Goal: Task Accomplishment & Management: Complete application form

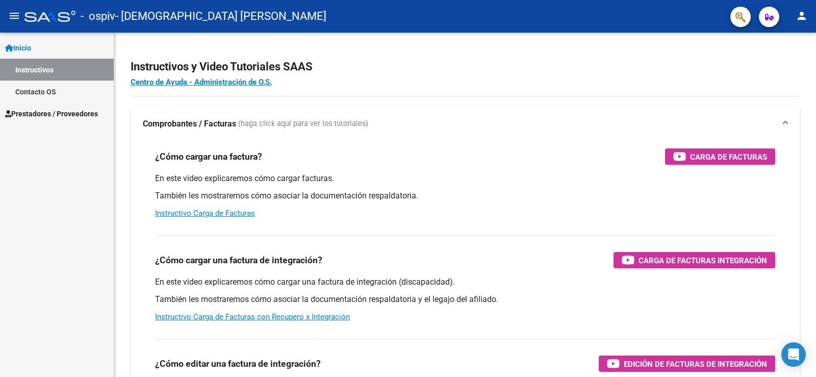
click at [42, 112] on span "Prestadores / Proveedores" at bounding box center [51, 113] width 93 height 11
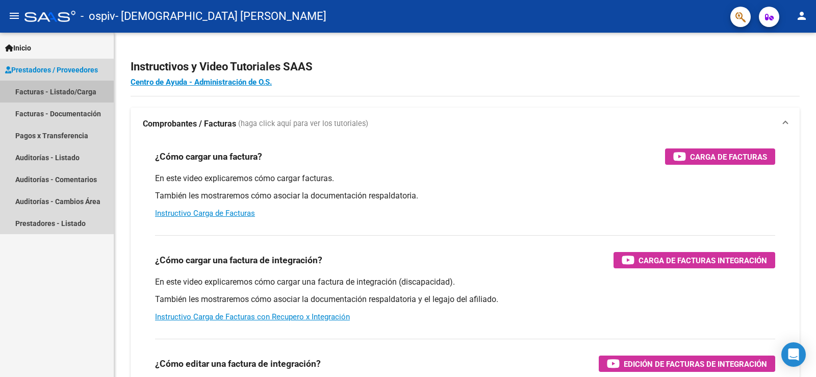
click at [68, 88] on link "Facturas - Listado/Carga" at bounding box center [57, 92] width 114 height 22
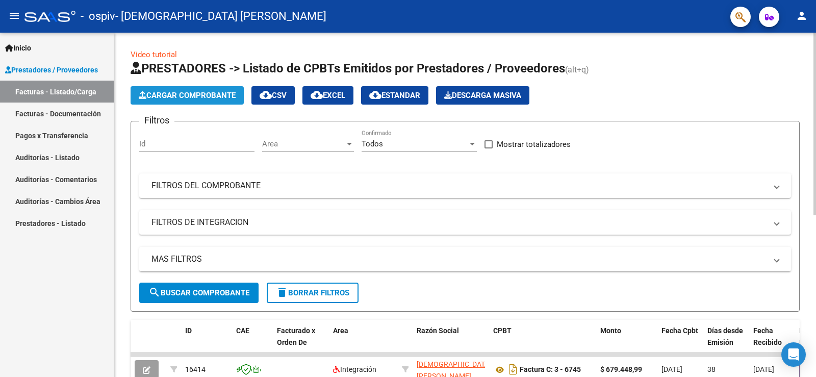
click at [168, 91] on span "Cargar Comprobante" at bounding box center [187, 95] width 97 height 9
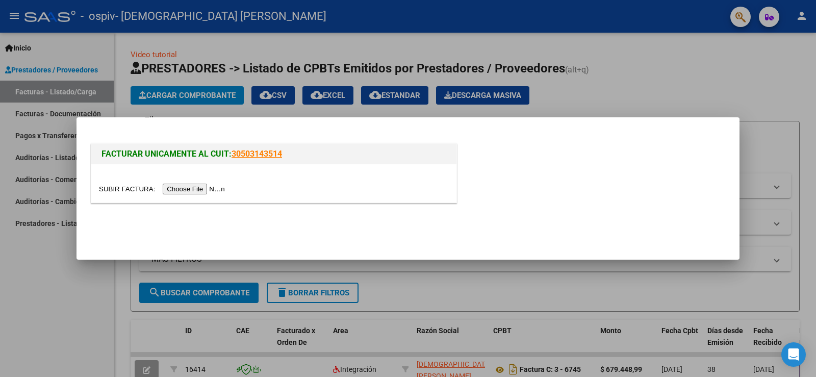
click at [178, 191] on input "file" at bounding box center [163, 189] width 129 height 11
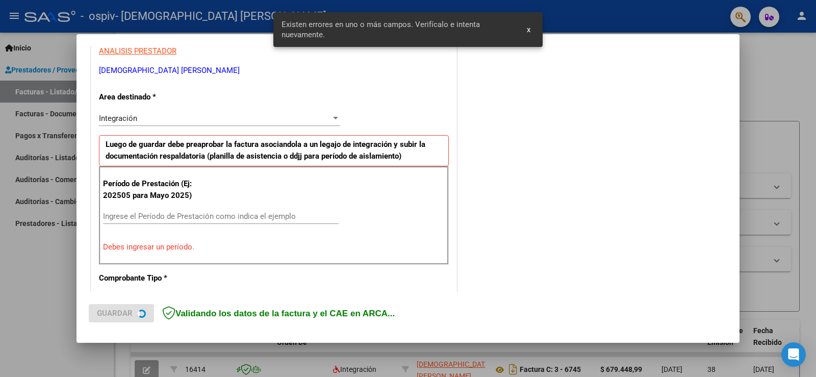
scroll to position [214, 0]
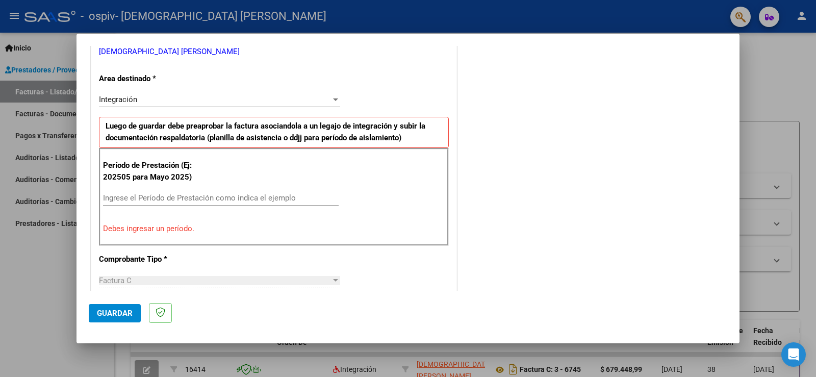
click at [160, 201] on input "Ingrese el Período de Prestación como indica el ejemplo" at bounding box center [221, 197] width 236 height 9
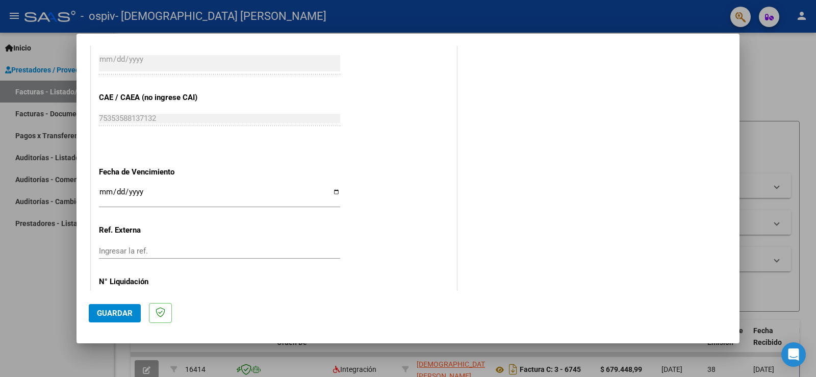
scroll to position [622, 0]
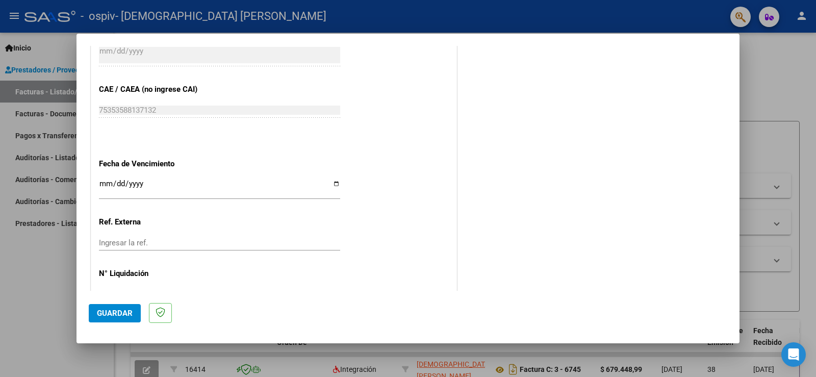
type input "202508"
click at [332, 184] on input "Ingresar la fecha" at bounding box center [219, 187] width 241 height 16
type input "[DATE]"
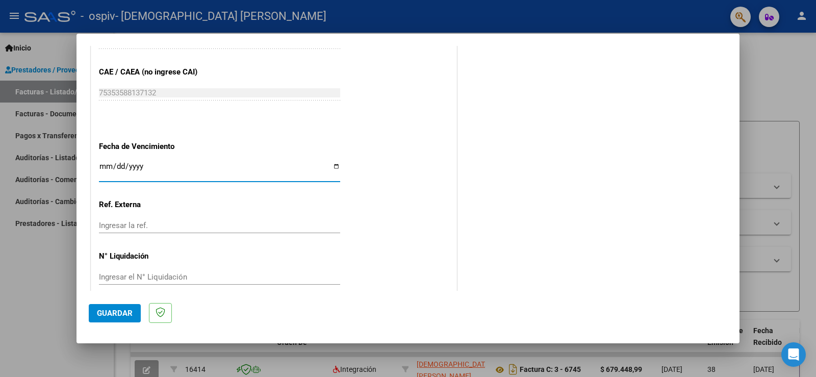
scroll to position [653, 0]
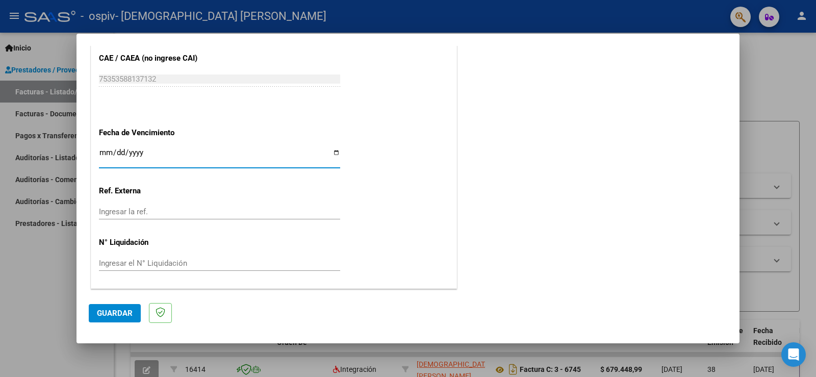
click at [112, 318] on button "Guardar" at bounding box center [115, 313] width 52 height 18
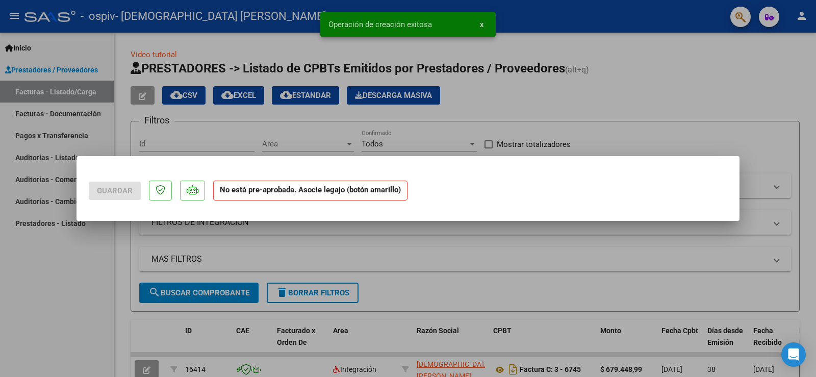
scroll to position [0, 0]
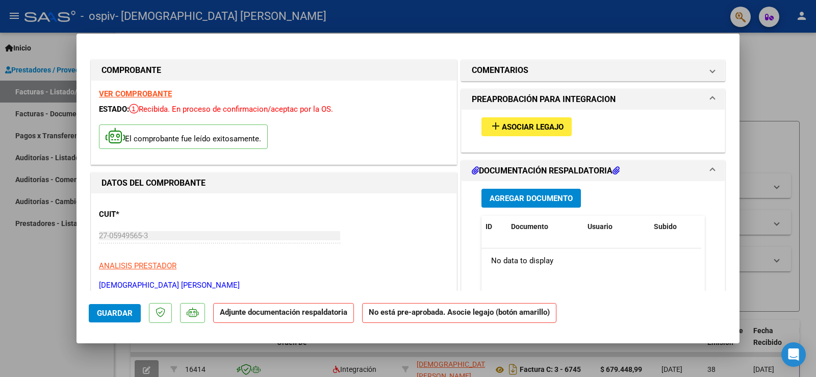
click at [528, 203] on button "Agregar Documento" at bounding box center [530, 198] width 99 height 19
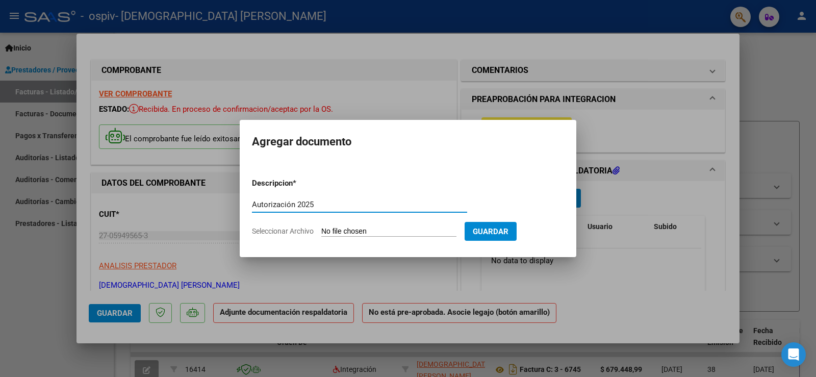
type input "Autorización 2025"
click at [401, 229] on input "Seleccionar Archivo" at bounding box center [388, 232] width 135 height 10
type input "C:\fakepath\[PERSON_NAME] Aut 2025.pdf"
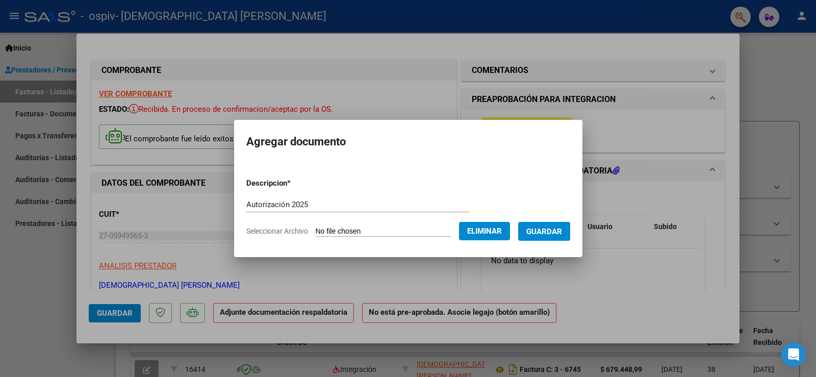
click at [560, 231] on span "Guardar" at bounding box center [544, 231] width 36 height 9
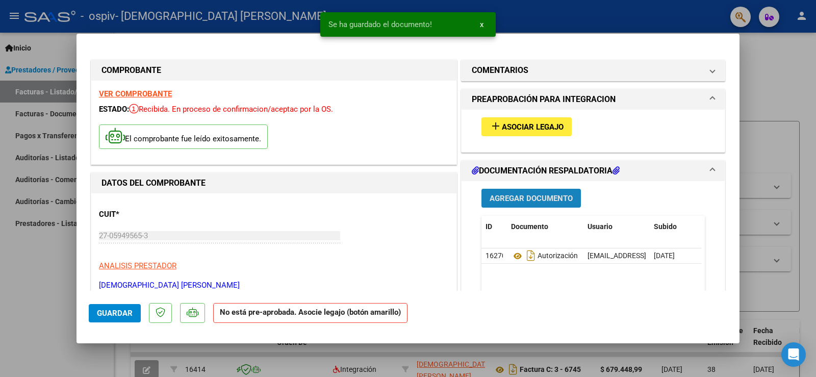
click at [536, 194] on span "Agregar Documento" at bounding box center [530, 198] width 83 height 9
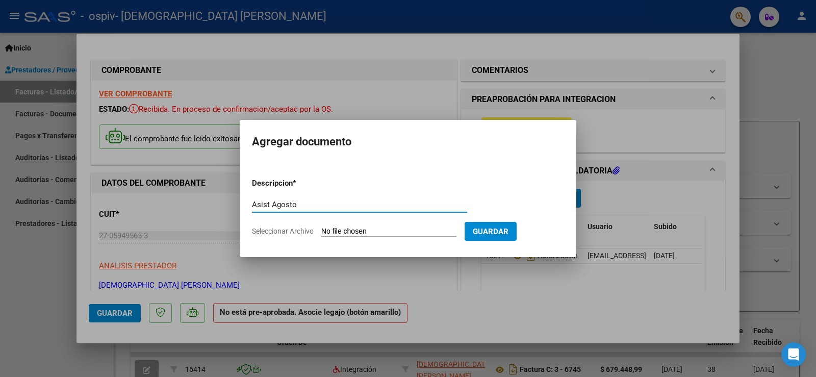
type input "Asist Agosto"
click at [382, 228] on input "Seleccionar Archivo" at bounding box center [388, 232] width 135 height 10
type input "C:\fakepath\QUEIROT [PERSON_NAME] 8.pdf"
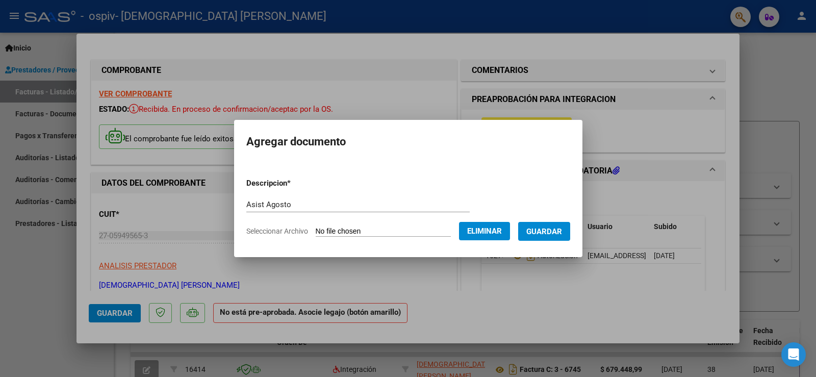
click at [562, 233] on span "Guardar" at bounding box center [544, 231] width 36 height 9
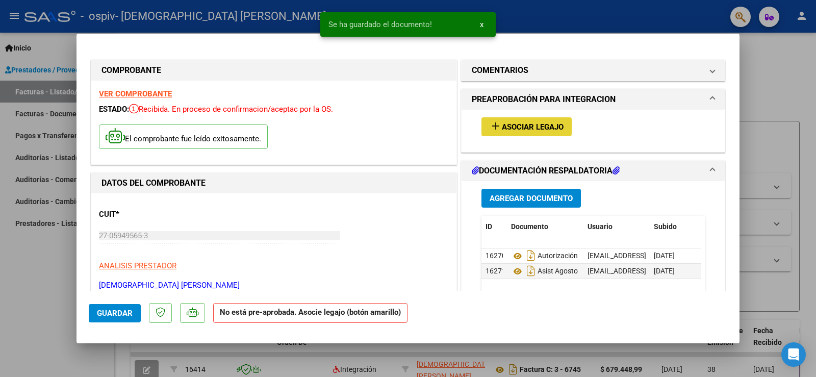
click at [528, 125] on span "Asociar Legajo" at bounding box center [533, 126] width 62 height 9
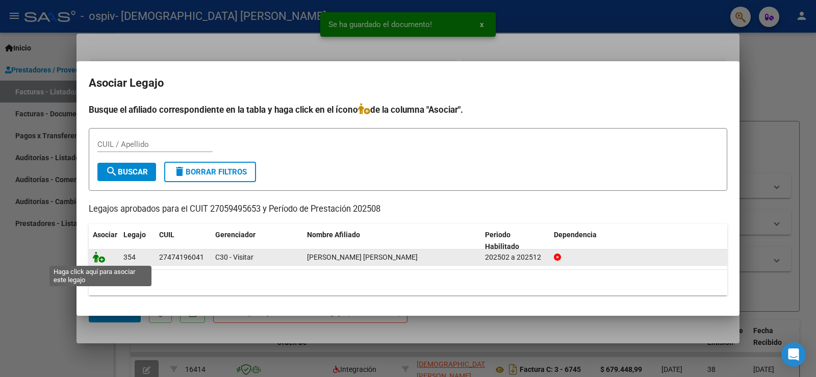
click at [94, 255] on icon at bounding box center [99, 256] width 12 height 11
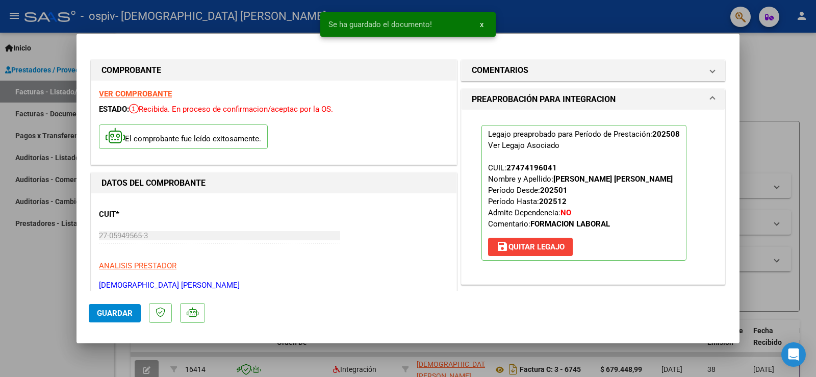
click at [112, 313] on span "Guardar" at bounding box center [115, 312] width 36 height 9
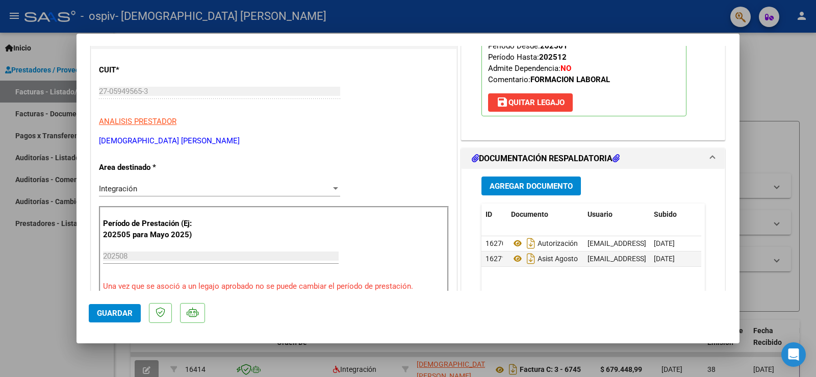
scroll to position [153, 0]
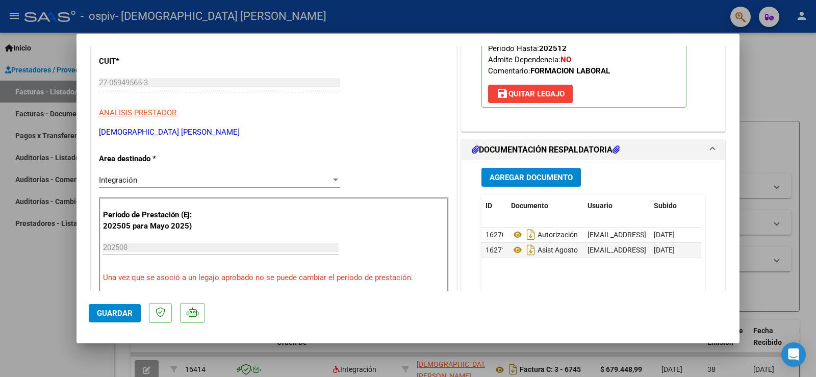
click at [110, 313] on span "Guardar" at bounding box center [115, 312] width 36 height 9
